Goal: Find specific page/section: Find specific page/section

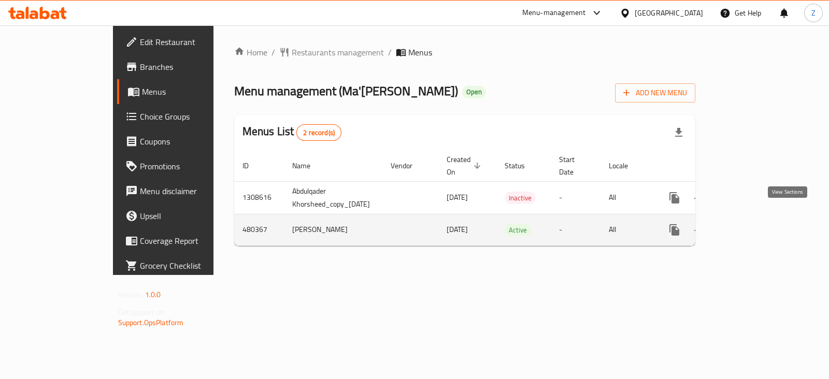
click at [755, 224] on icon "enhanced table" at bounding box center [749, 230] width 12 height 12
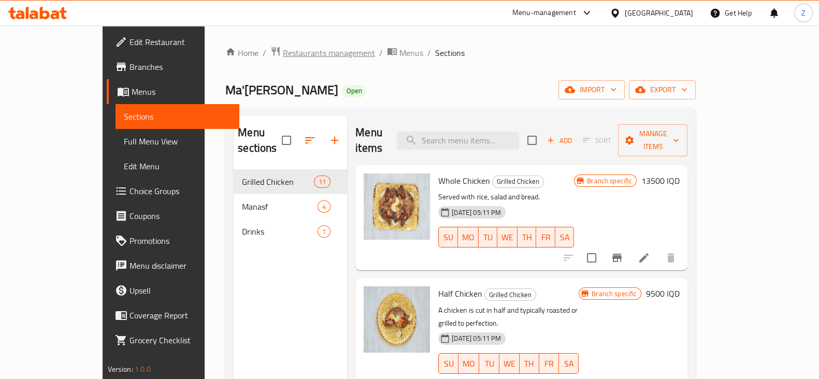
click at [283, 54] on span "Restaurants management" at bounding box center [329, 53] width 92 height 12
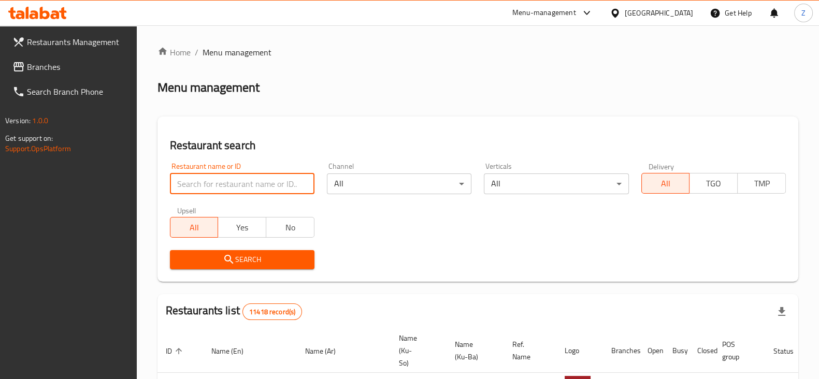
click at [236, 183] on input "search" at bounding box center [242, 184] width 145 height 21
type input "[PERSON_NAME]"
click button "Search" at bounding box center [242, 259] width 145 height 19
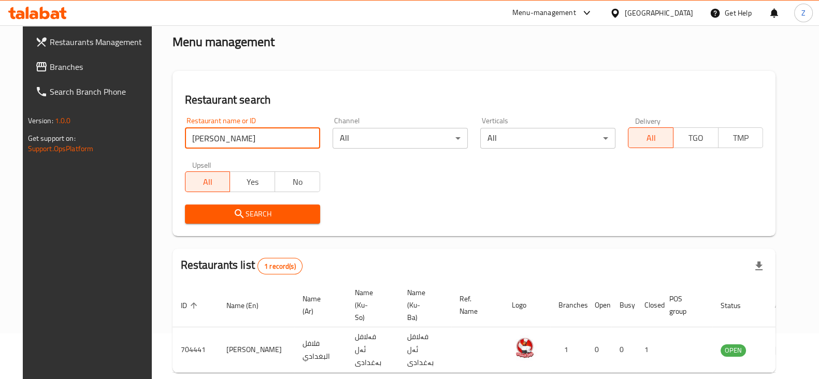
scroll to position [75, 0]
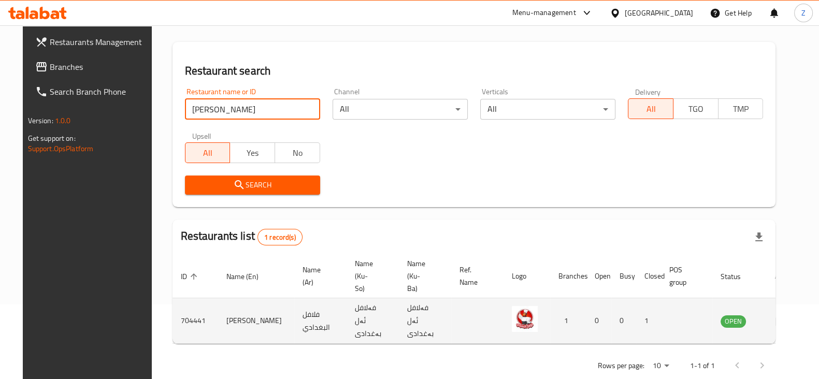
click at [183, 302] on td "704441" at bounding box center [196, 321] width 46 height 46
copy td "704441"
click at [221, 298] on td "[PERSON_NAME]" at bounding box center [256, 321] width 76 height 46
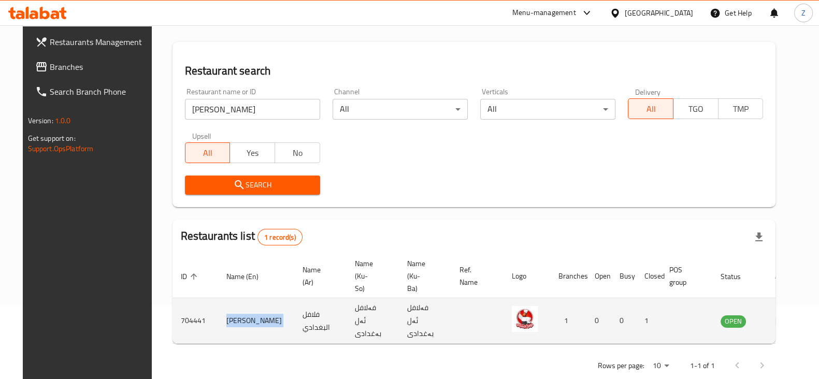
click at [221, 298] on td "[PERSON_NAME]" at bounding box center [256, 321] width 76 height 46
copy td "[PERSON_NAME]"
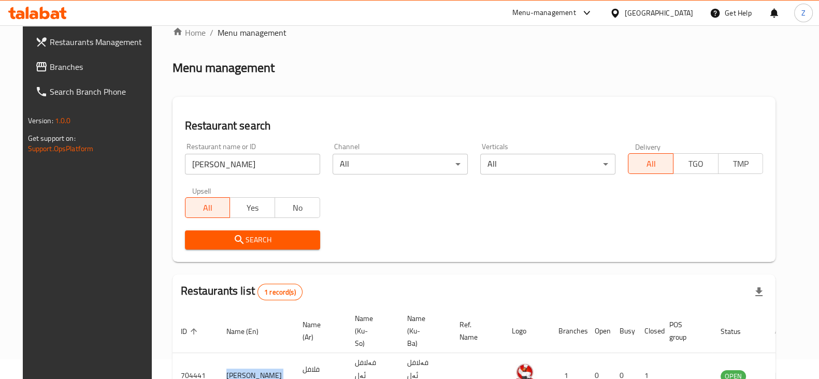
scroll to position [0, 0]
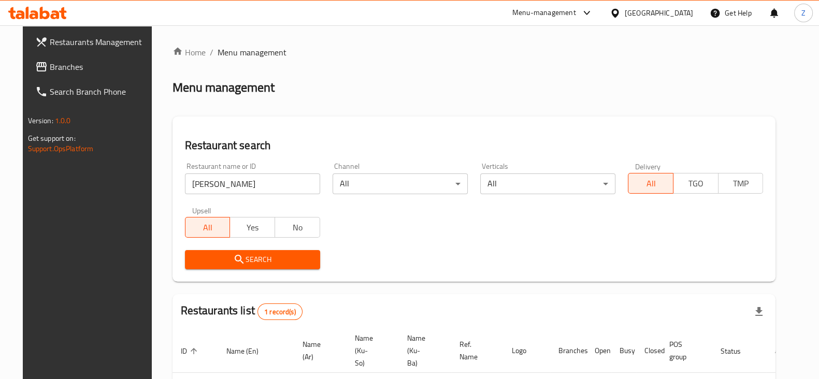
click at [87, 40] on span "Restaurants Management" at bounding box center [101, 42] width 102 height 12
